Goal: Navigation & Orientation: Find specific page/section

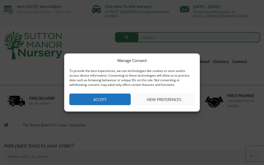
click at [110, 102] on button "Accept" at bounding box center [99, 100] width 61 height 12
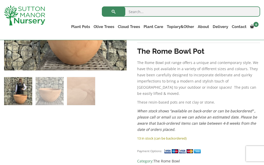
scroll to position [297, 0]
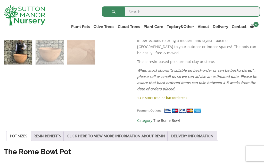
click at [0, 0] on link "Shallow Bowl Grande" at bounding box center [0, 0] width 0 height 0
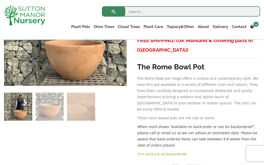
scroll to position [241, 0]
click at [0, 0] on link "Squares And Troughs" at bounding box center [0, 0] width 0 height 0
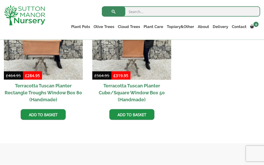
scroll to position [276, 0]
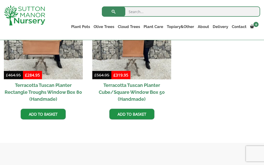
click at [0, 0] on link "Palm Trees" at bounding box center [0, 0] width 0 height 0
